Goal: Obtain resource: Download file/media

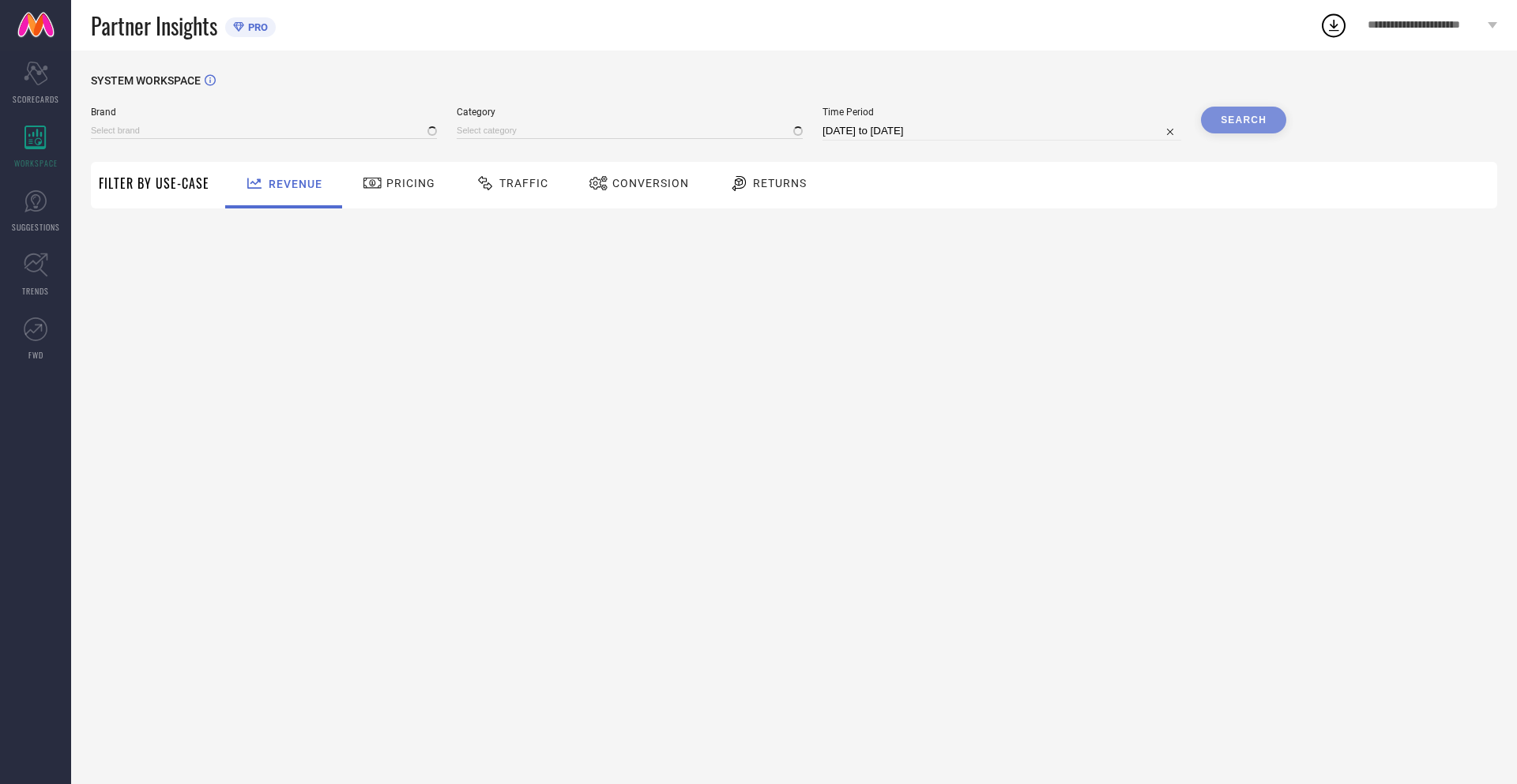
type input "NIKE"
type input "All"
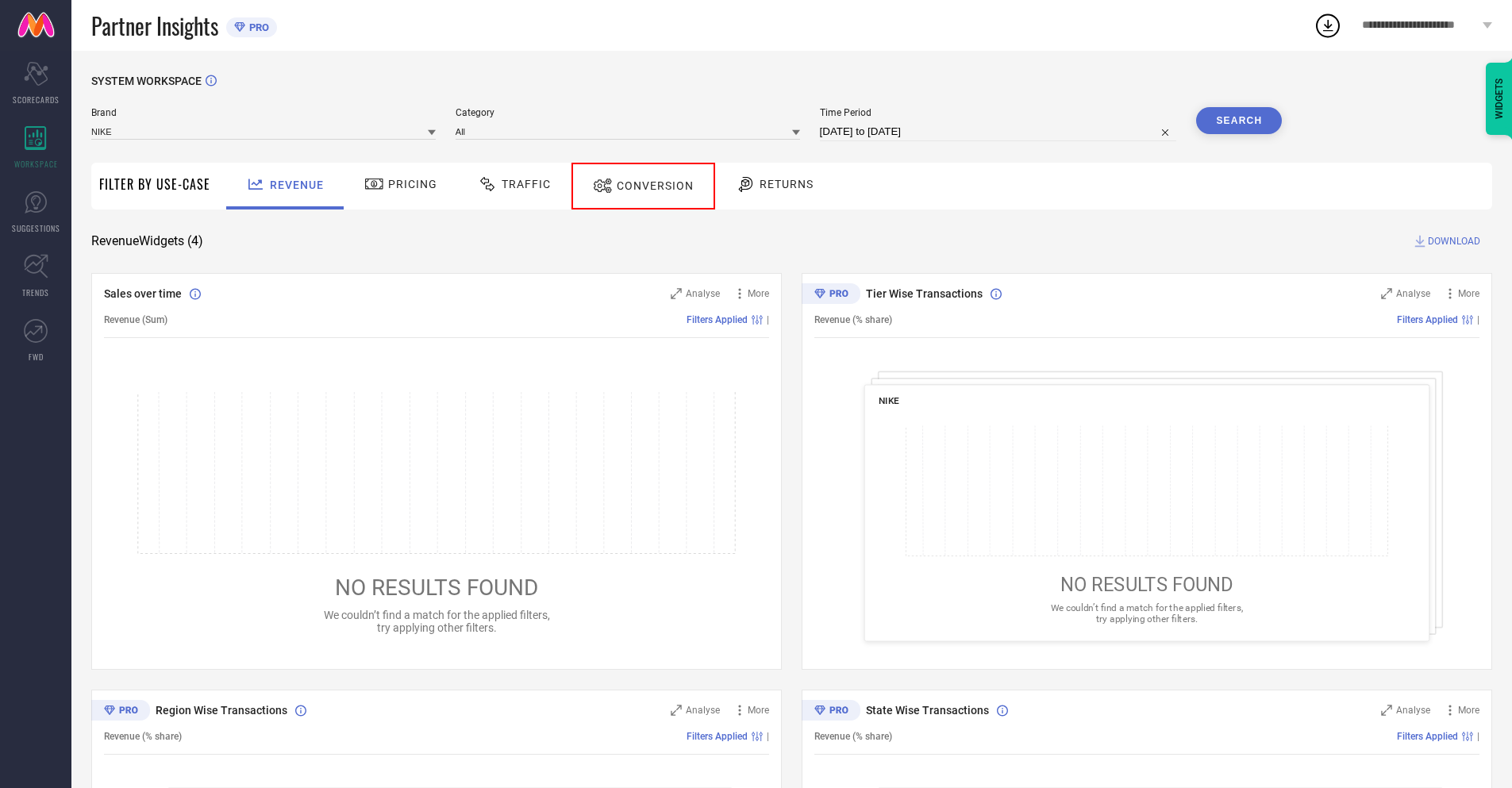
click at [637, 186] on span "Conversion" at bounding box center [655, 186] width 77 height 13
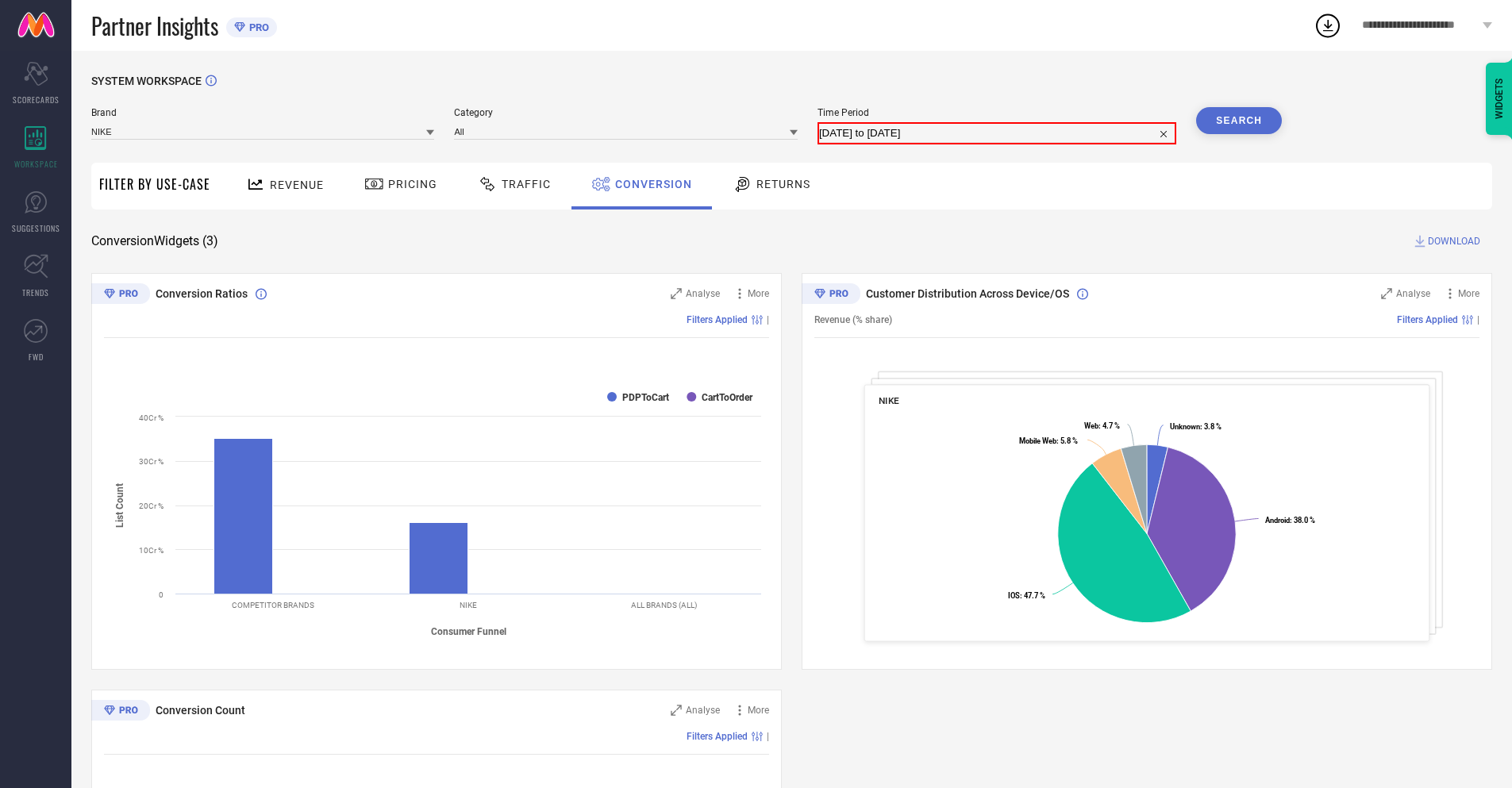
click at [997, 131] on input "29-08-2025 to 28-09-2025" at bounding box center [997, 133] width 355 height 19
select select "7"
select select "2025"
select select "8"
select select "2025"
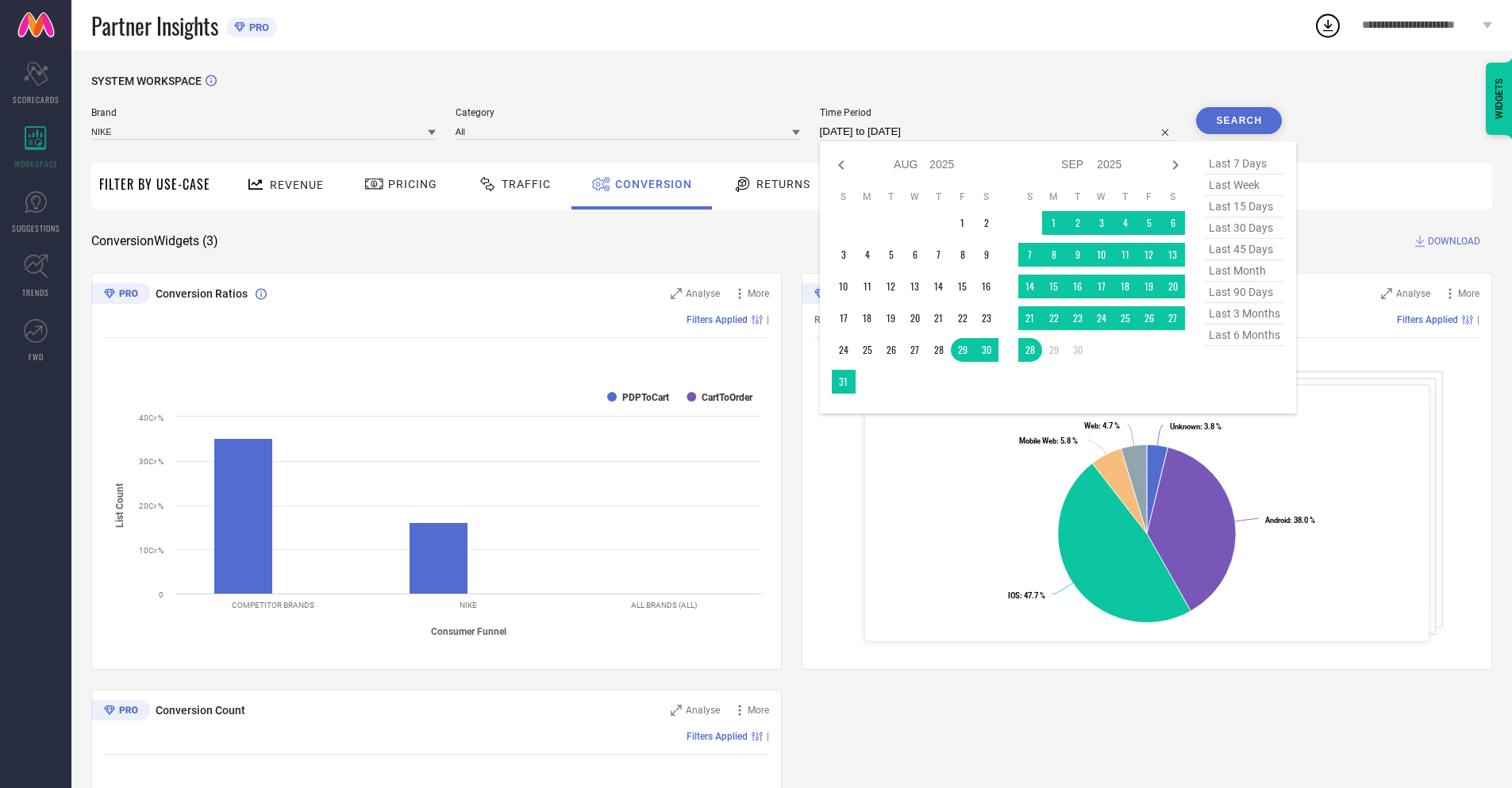
select select "8"
select select "2025"
select select "9"
select select "2025"
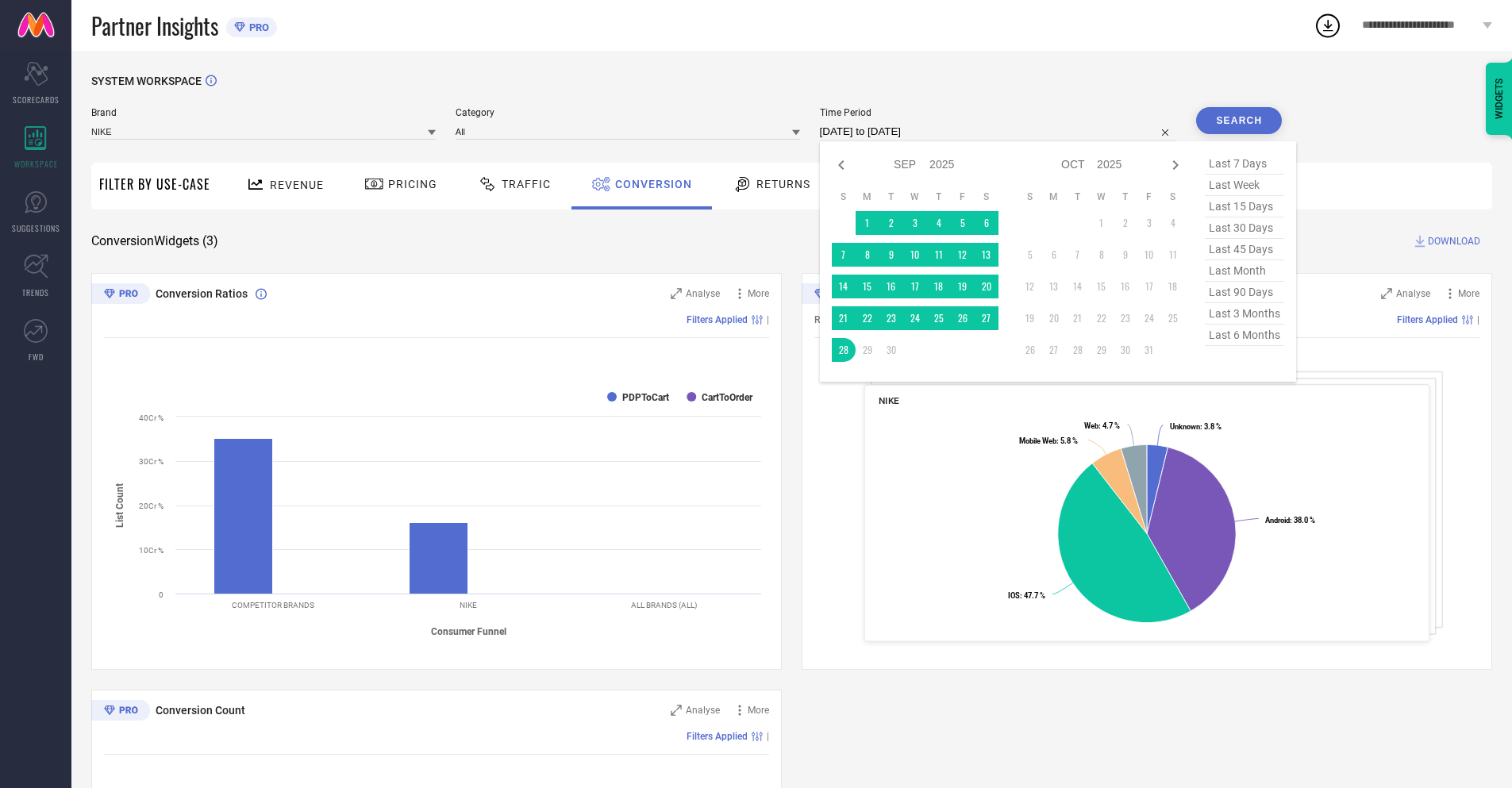
click at [840, 350] on td "28" at bounding box center [843, 350] width 24 height 24
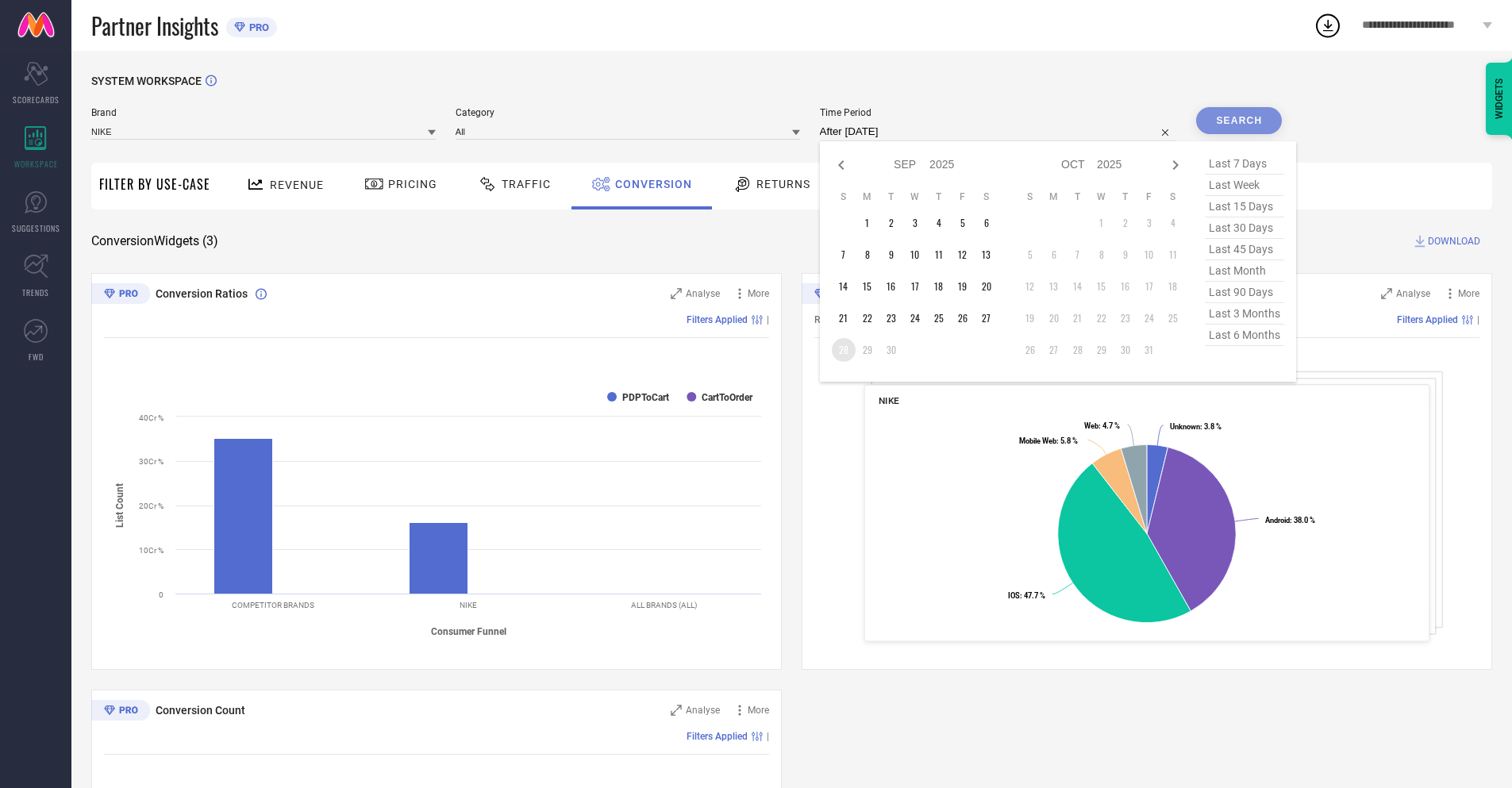
type input "28-09-2025 to 28-09-2025"
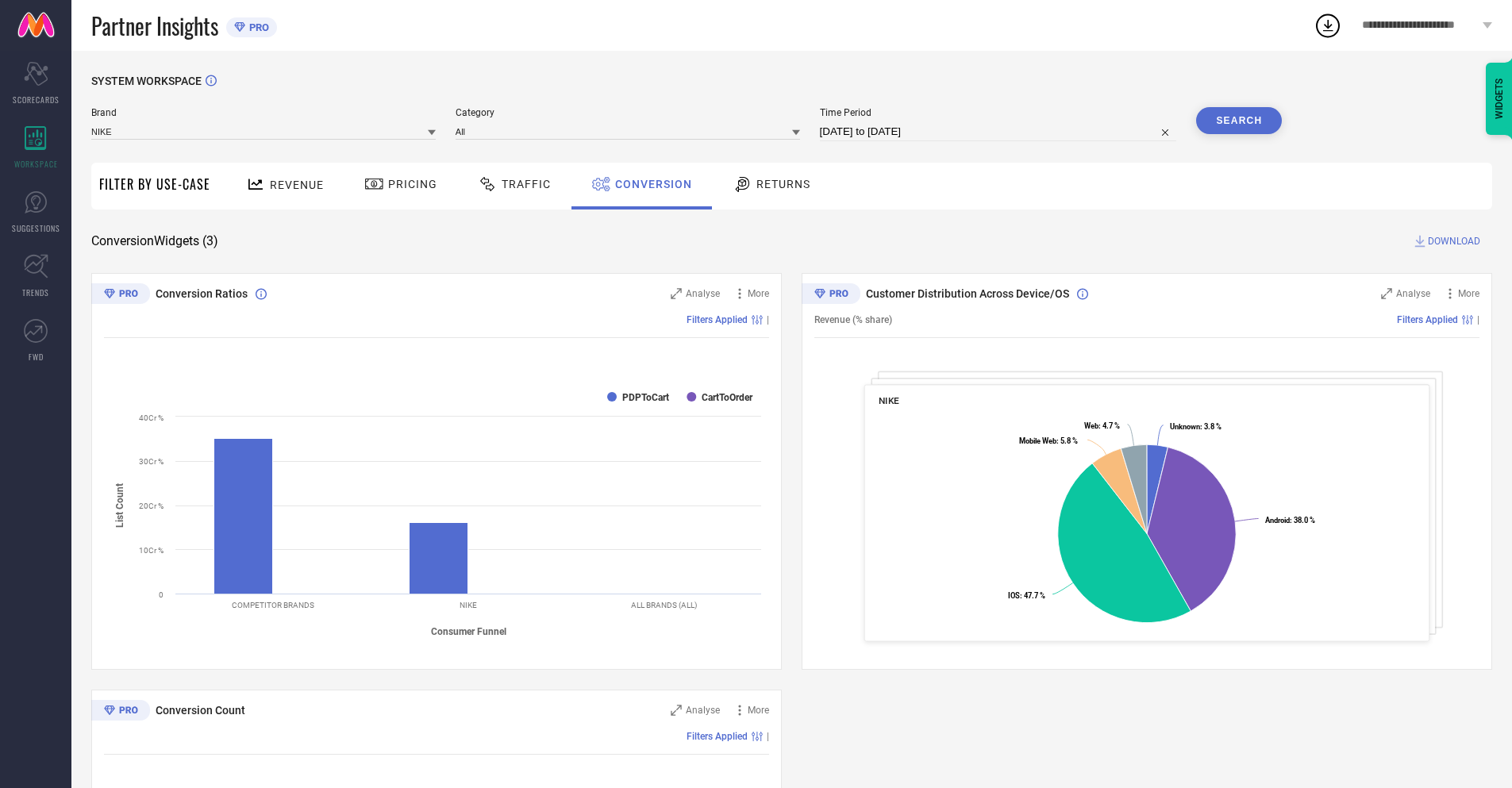
click at [1239, 121] on button "Search" at bounding box center [1239, 120] width 86 height 27
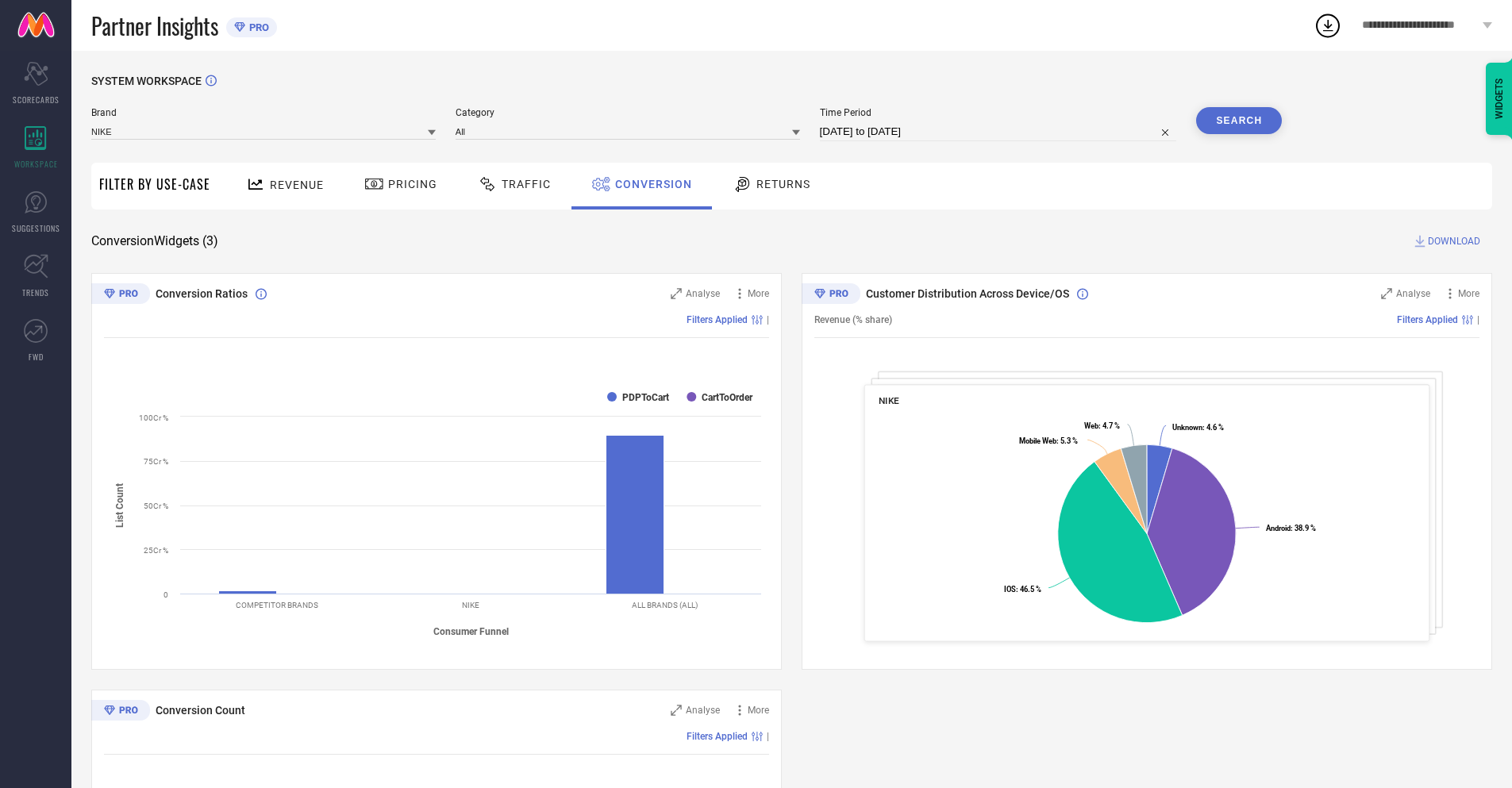
click at [1454, 241] on span "DOWNLOAD" at bounding box center [1454, 242] width 53 height 16
